Goal: Task Accomplishment & Management: Complete application form

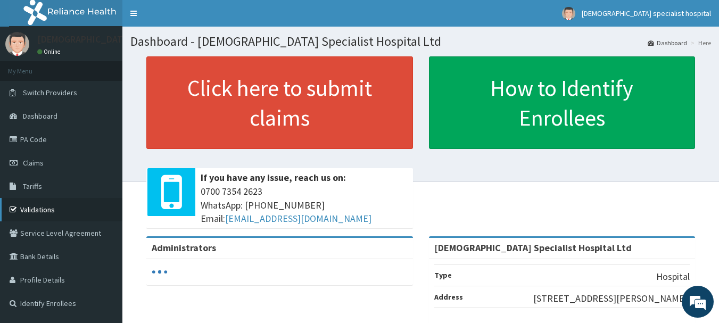
click at [35, 206] on link "Validations" at bounding box center [61, 209] width 122 height 23
click at [38, 207] on link "Validations" at bounding box center [61, 209] width 122 height 23
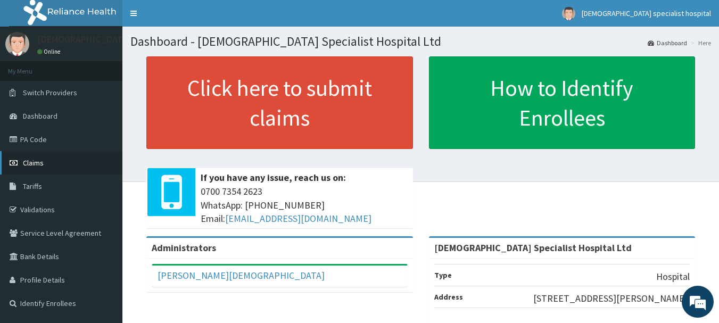
click at [38, 164] on span "Claims" at bounding box center [33, 163] width 21 height 10
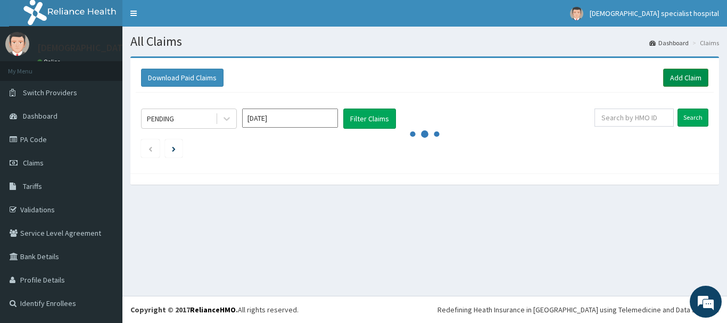
click at [690, 74] on link "Add Claim" at bounding box center [685, 78] width 45 height 18
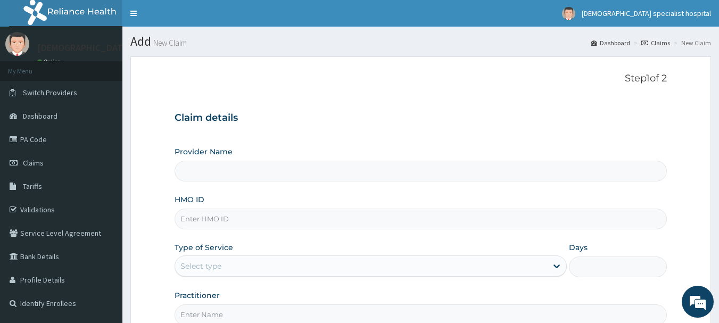
drag, startPoint x: 0, startPoint y: 0, endPoint x: 211, endPoint y: 209, distance: 297.2
click at [211, 209] on input "HMO ID" at bounding box center [420, 219] width 493 height 21
type input "[DEMOGRAPHIC_DATA] Specialist Hospital Ltd"
type input "BTR/10910/B"
click at [236, 262] on div "Select type" at bounding box center [361, 265] width 372 height 17
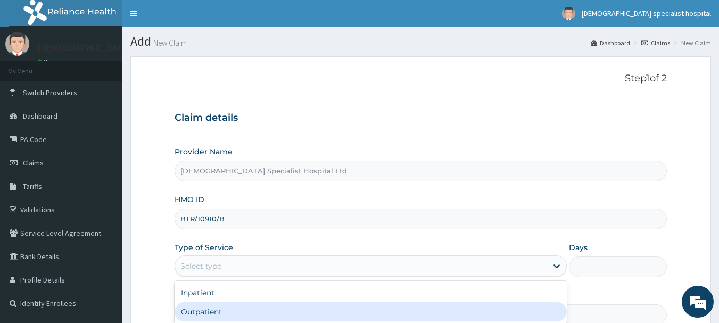
click at [216, 317] on div "Outpatient" at bounding box center [370, 311] width 392 height 19
type input "1"
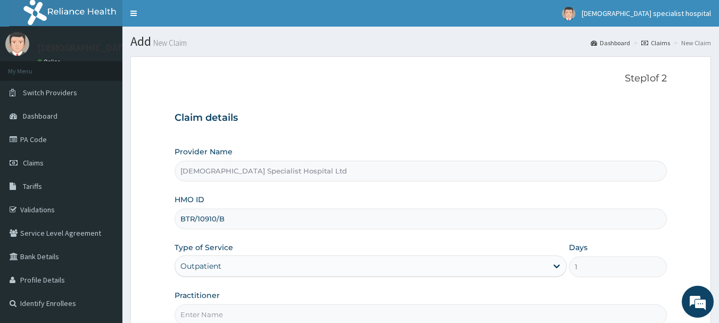
click at [213, 310] on input "Practitioner" at bounding box center [420, 314] width 493 height 21
type input "DR EDWARD"
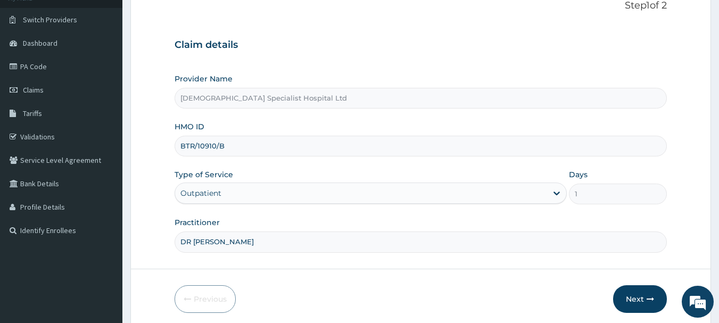
scroll to position [114, 0]
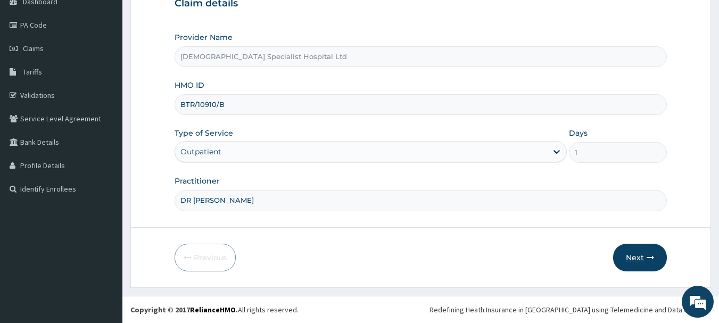
click at [628, 255] on button "Next" at bounding box center [640, 258] width 54 height 28
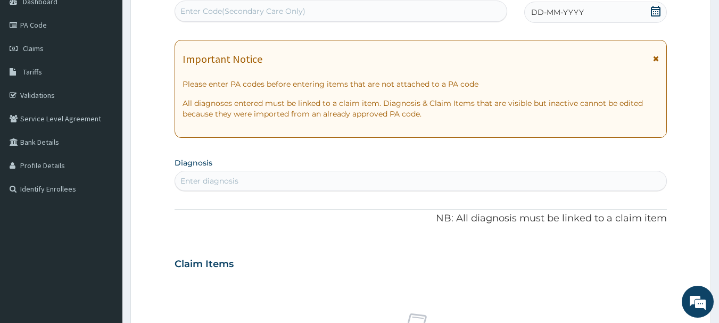
scroll to position [0, 0]
click at [539, 16] on span "DD-MM-YYYY" at bounding box center [557, 12] width 53 height 11
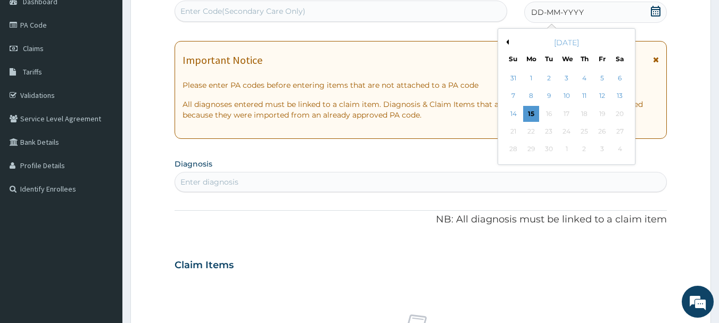
click at [534, 109] on div "15" at bounding box center [531, 114] width 16 height 16
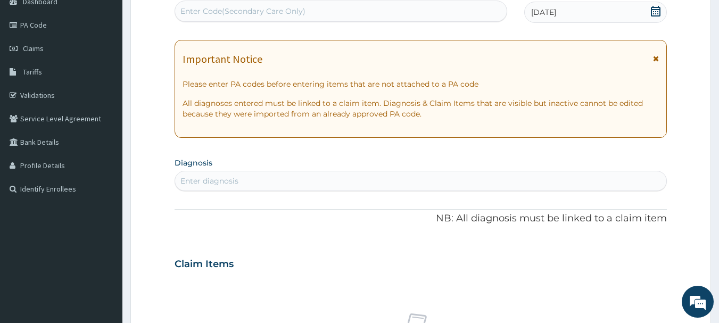
click at [195, 180] on div "Enter diagnosis" at bounding box center [209, 181] width 58 height 11
type input "PAIN"
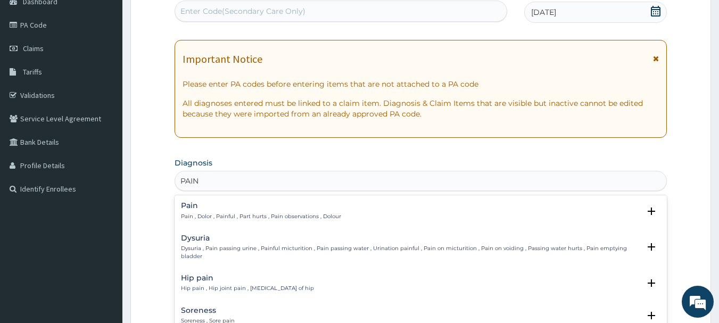
click at [220, 214] on p "Pain , Dolor , Painful , Part hurts , Pain observations , Dolour" at bounding box center [261, 216] width 160 height 7
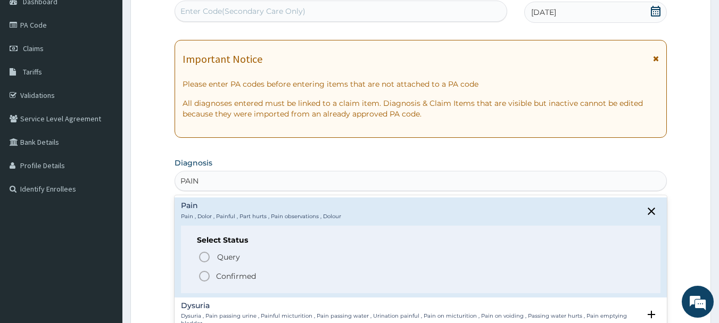
click at [244, 281] on p "Confirmed" at bounding box center [236, 276] width 40 height 11
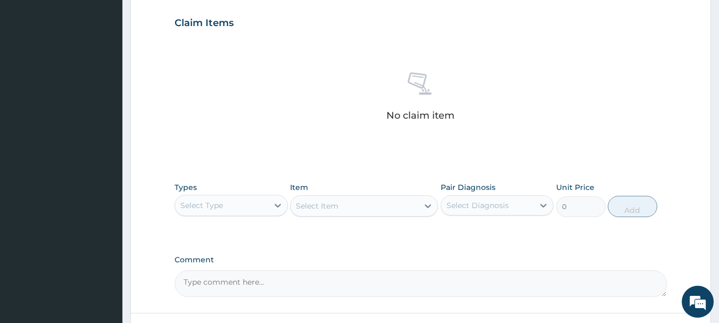
scroll to position [380, 0]
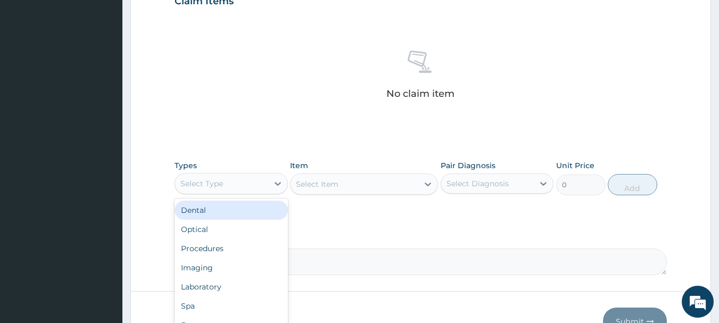
click at [217, 180] on div "Select Type" at bounding box center [201, 183] width 43 height 11
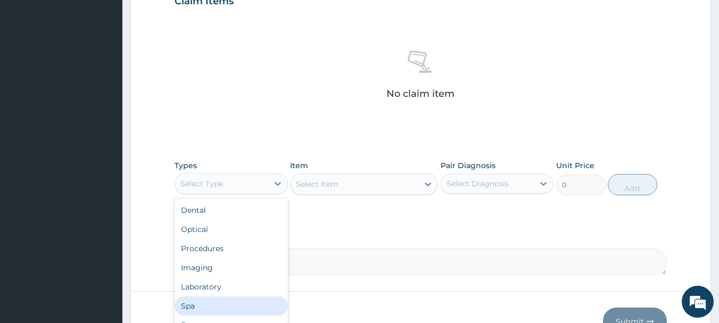
scroll to position [36, 0]
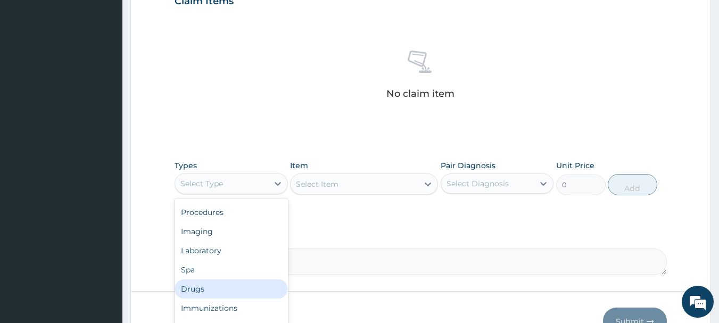
click at [217, 292] on div "Drugs" at bounding box center [230, 288] width 113 height 19
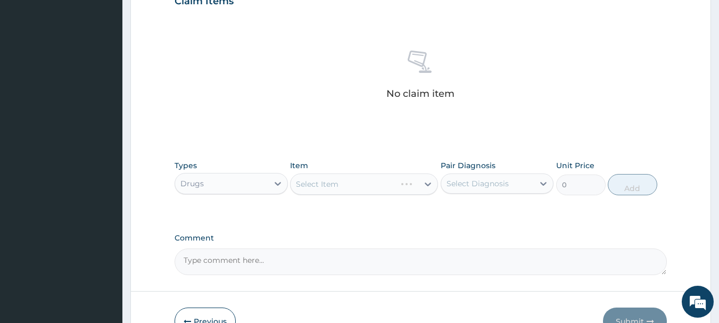
click at [320, 190] on div "Select Item" at bounding box center [364, 183] width 148 height 21
click at [303, 185] on div "Select Item" at bounding box center [364, 183] width 148 height 21
click at [300, 180] on div "Select Item" at bounding box center [317, 184] width 43 height 11
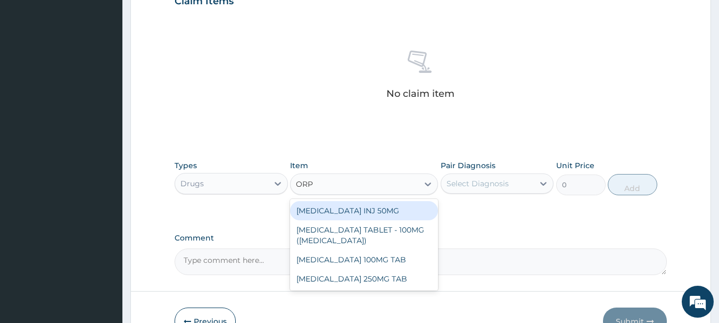
type input "ORPH"
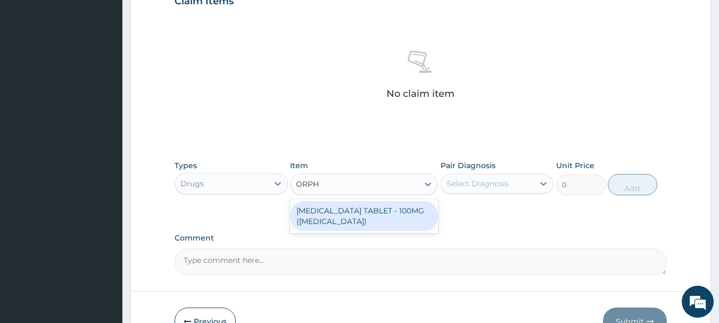
click at [375, 215] on div "ORPHENADRINE CITRATE TABLET - 100MG (NORFLEX)" at bounding box center [364, 216] width 148 height 30
type input "168"
